Goal: Check status: Check status

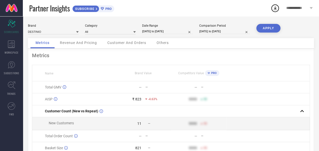
drag, startPoint x: 0, startPoint y: 0, endPoint x: 155, endPoint y: 30, distance: 157.8
click at [155, 30] on input "[DATE] to [DATE]" at bounding box center [167, 31] width 51 height 5
select select "8"
select select "2025"
select select "9"
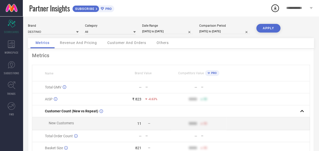
select select "2025"
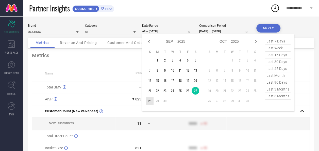
click at [150, 101] on td "28" at bounding box center [150, 101] width 8 height 8
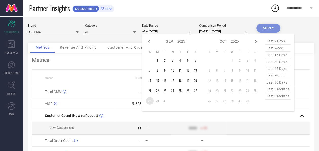
type input "[DATE] to [DATE]"
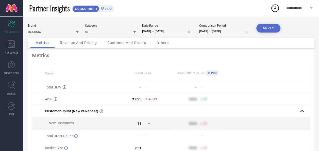
click at [267, 31] on button "APPLY" at bounding box center [268, 28] width 24 height 9
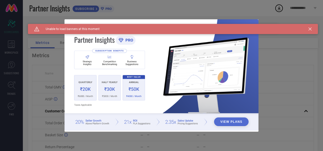
click at [311, 29] on div "Caution Created with Sketch. Unable to load banners at this moment" at bounding box center [173, 29] width 290 height 10
click at [309, 30] on icon at bounding box center [309, 28] width 3 height 3
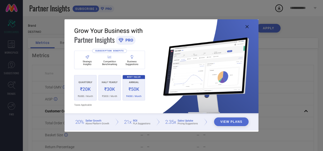
click at [246, 28] on icon at bounding box center [246, 26] width 3 height 3
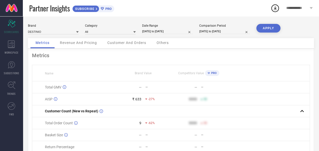
click at [169, 30] on input "[DATE] to [DATE]" at bounding box center [167, 31] width 51 height 5
select select "8"
select select "2025"
select select "9"
select select "2025"
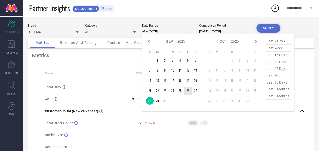
click at [188, 91] on td "26" at bounding box center [188, 91] width 8 height 8
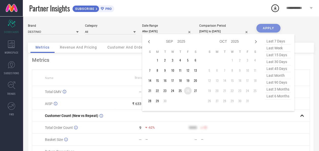
type input "26-09-2025 to 26-09-2025"
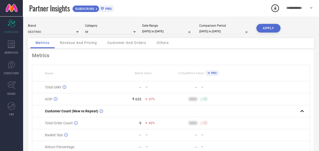
click at [270, 26] on button "APPLY" at bounding box center [268, 28] width 24 height 9
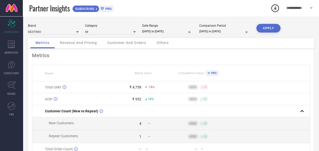
click at [171, 32] on input "26-09-2025 to 26-09-2025" at bounding box center [167, 31] width 51 height 5
select select "8"
select select "2025"
select select "9"
select select "2025"
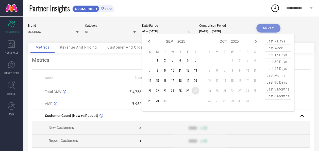
click at [196, 90] on td "27" at bounding box center [196, 91] width 8 height 8
type input "[DATE] to [DATE]"
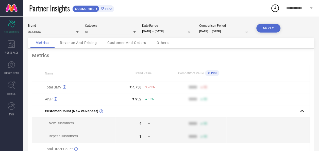
click at [264, 29] on button "APPLY" at bounding box center [268, 28] width 24 height 9
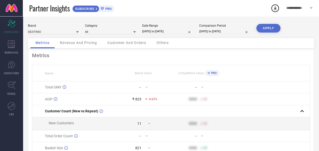
click at [95, 46] on div "Revenue And Pricing" at bounding box center [78, 43] width 47 height 10
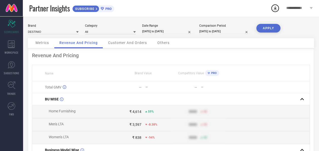
click at [171, 30] on input "[DATE] to [DATE]" at bounding box center [167, 31] width 51 height 5
select select "8"
select select "2025"
select select "9"
select select "2025"
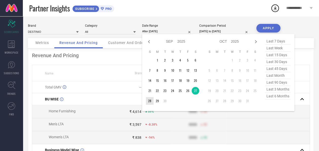
click at [149, 103] on td "28" at bounding box center [150, 101] width 8 height 8
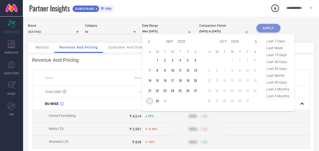
type input "[DATE] to [DATE]"
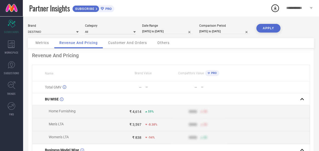
click at [268, 30] on button "APPLY" at bounding box center [268, 28] width 24 height 9
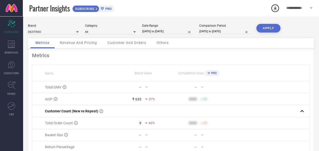
click at [95, 44] on span "Revenue And Pricing" at bounding box center [78, 43] width 37 height 4
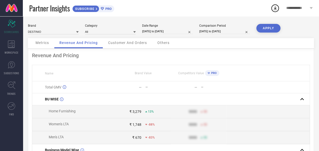
click at [168, 31] on input "[DATE] to [DATE]" at bounding box center [167, 31] width 51 height 5
select select "8"
select select "2025"
select select "9"
select select "2025"
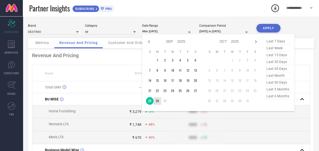
click at [160, 102] on td "29" at bounding box center [158, 101] width 8 height 8
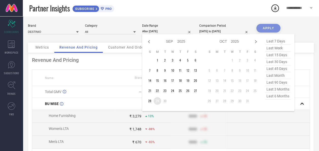
type input "29-09-2025 to 29-09-2025"
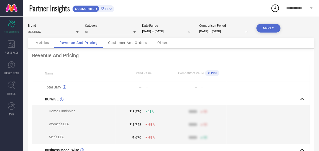
click at [263, 29] on button "APPLY" at bounding box center [268, 28] width 24 height 9
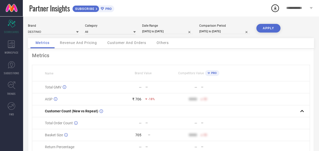
click at [85, 44] on span "Revenue And Pricing" at bounding box center [78, 43] width 37 height 4
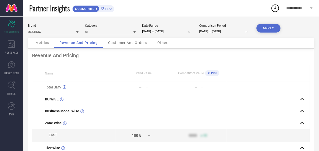
click at [131, 40] on div "Customer And Orders" at bounding box center [127, 43] width 49 height 10
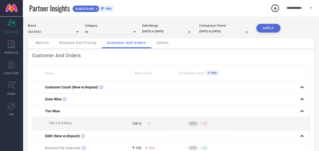
click at [164, 46] on div "Others" at bounding box center [163, 43] width 22 height 10
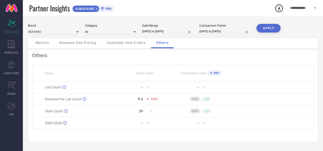
click at [40, 43] on span "Metrics" at bounding box center [42, 43] width 13 height 4
